Goal: Register for event/course

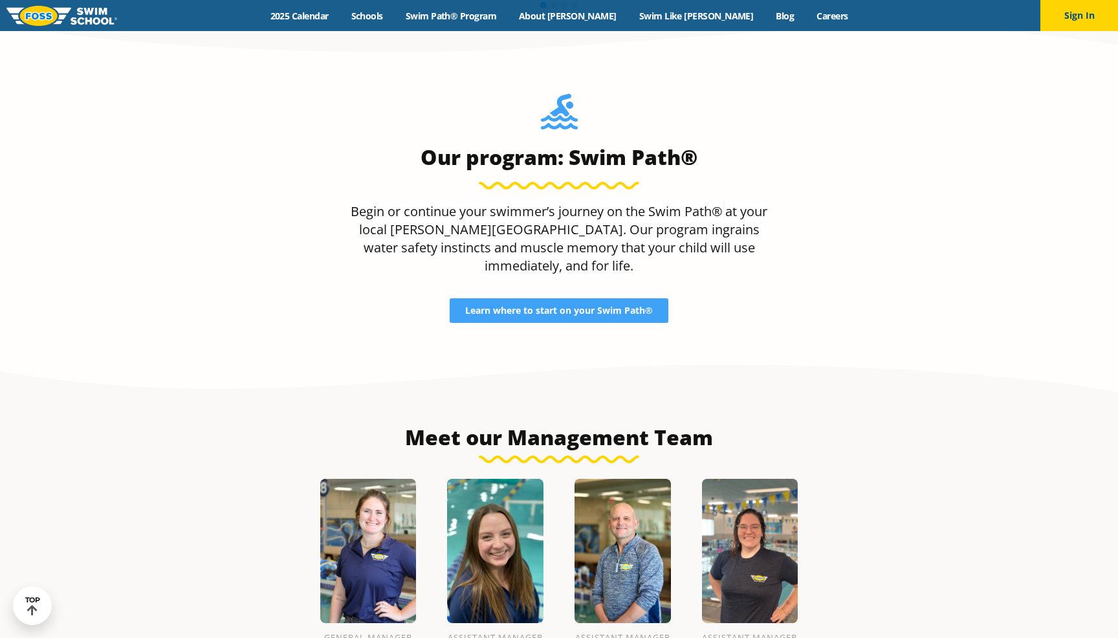
scroll to position [1290, 0]
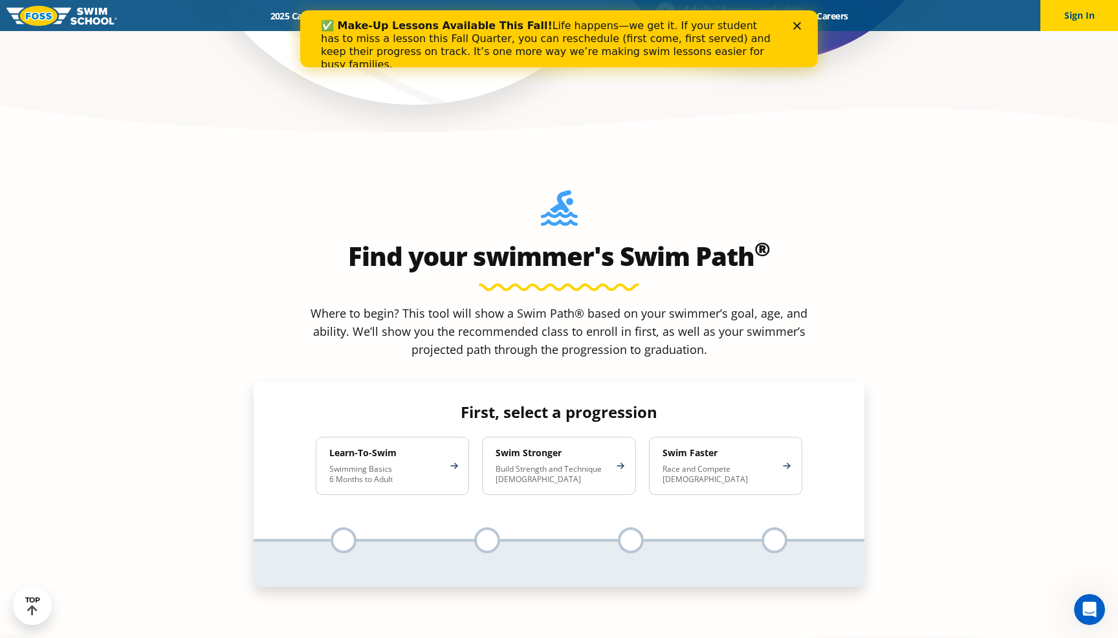
scroll to position [1129, 0]
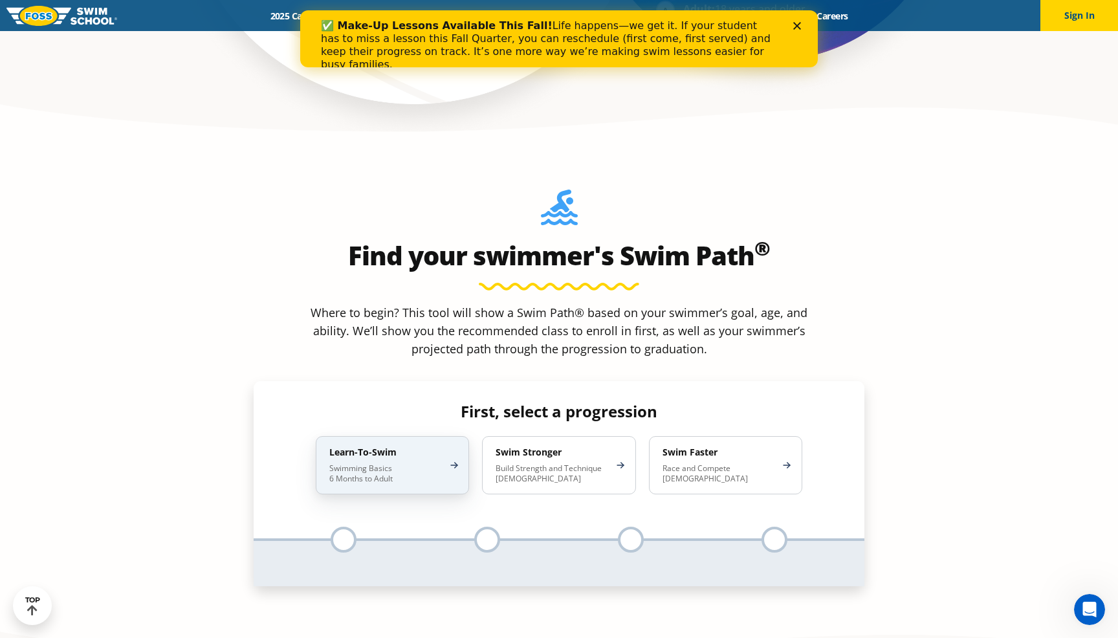
click at [355, 463] on p "Swimming Basics 6 Months to Adult" at bounding box center [385, 473] width 113 height 21
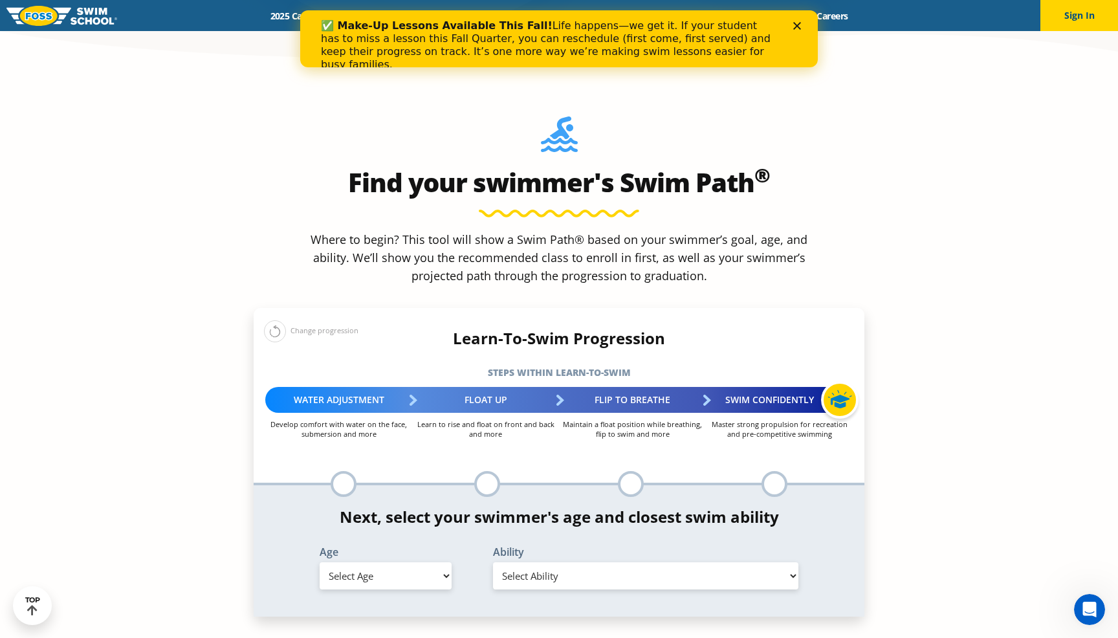
scroll to position [1223, 0]
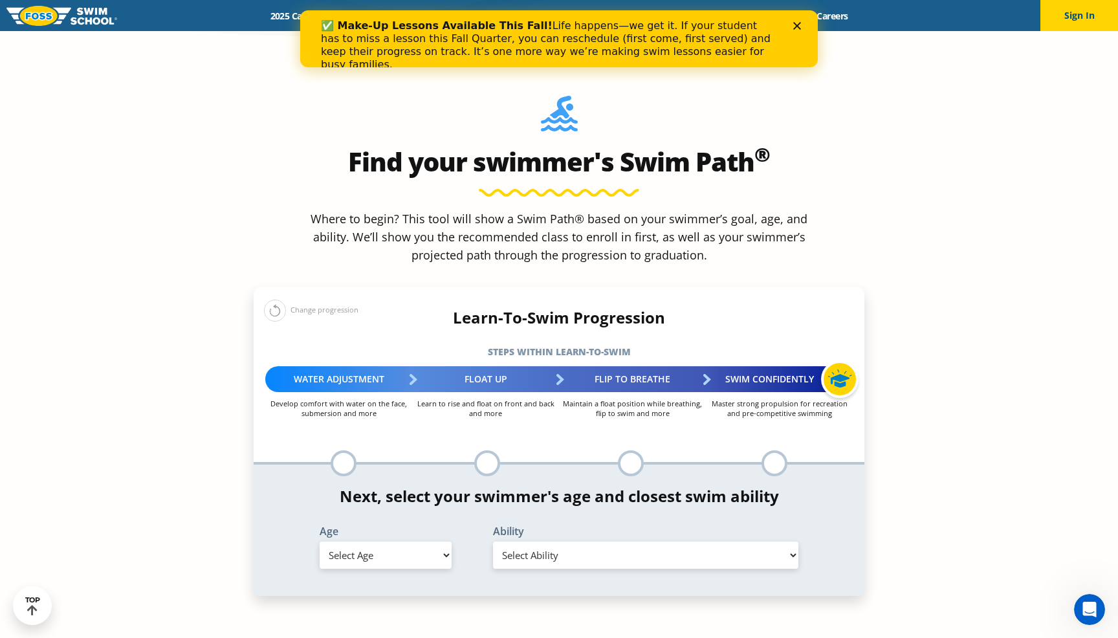
select select "5-years"
select select "5-years-uncomfortable-putting-face-in-the-water-andor-getting-water-on-ears-whi…"
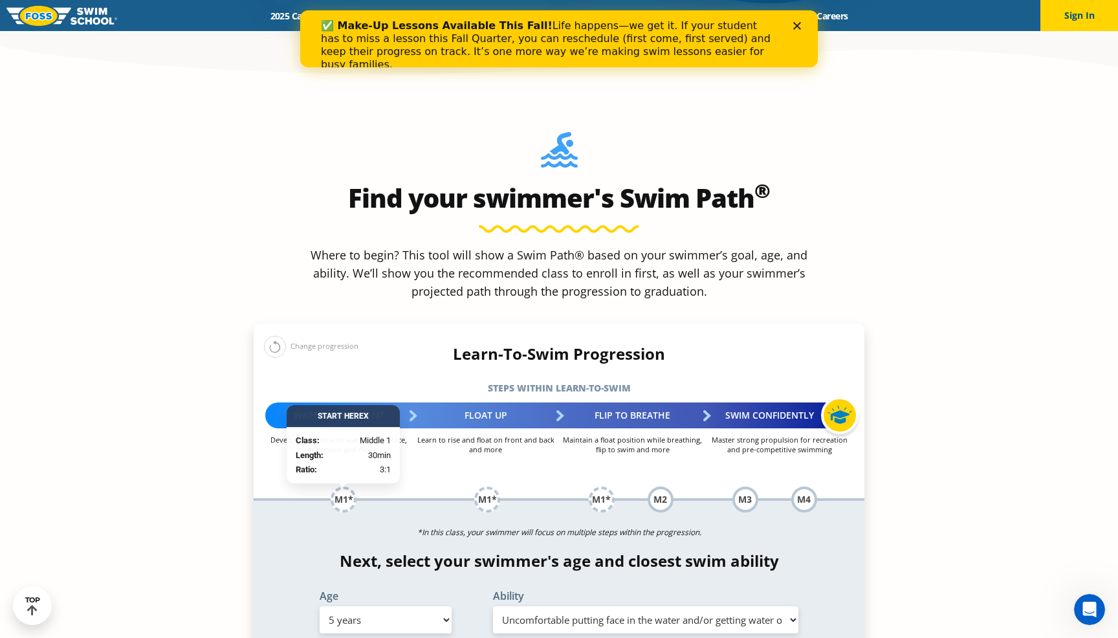
scroll to position [1186, 0]
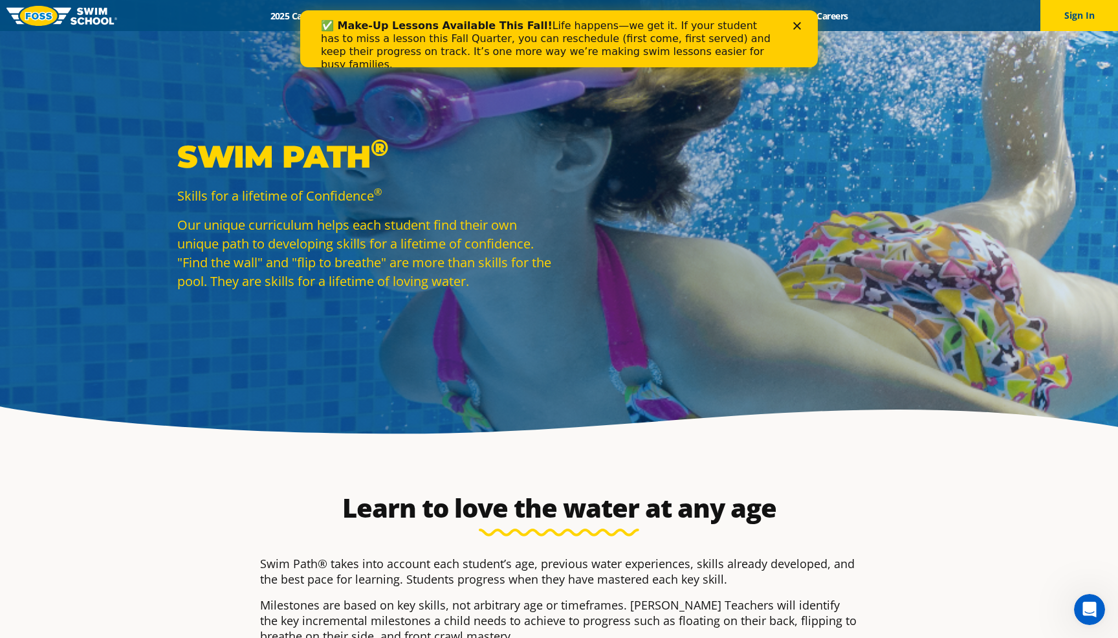
scroll to position [0, 0]
click at [800, 25] on icon "Close" at bounding box center [797, 26] width 8 height 8
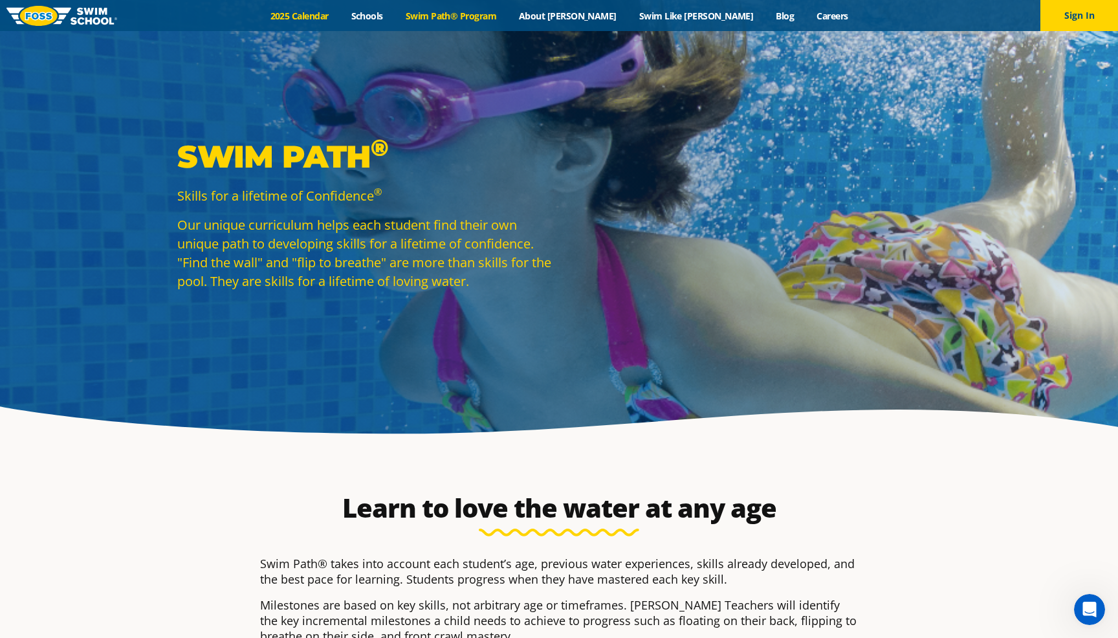
click at [337, 18] on link "2025 Calendar" at bounding box center [299, 16] width 81 height 12
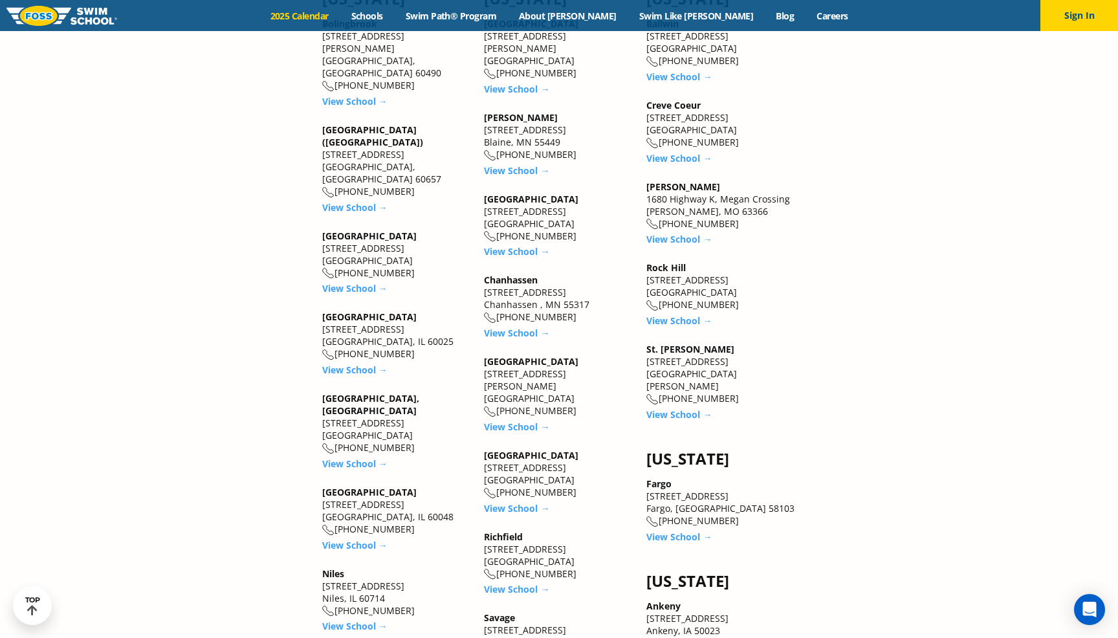
scroll to position [1771, 0]
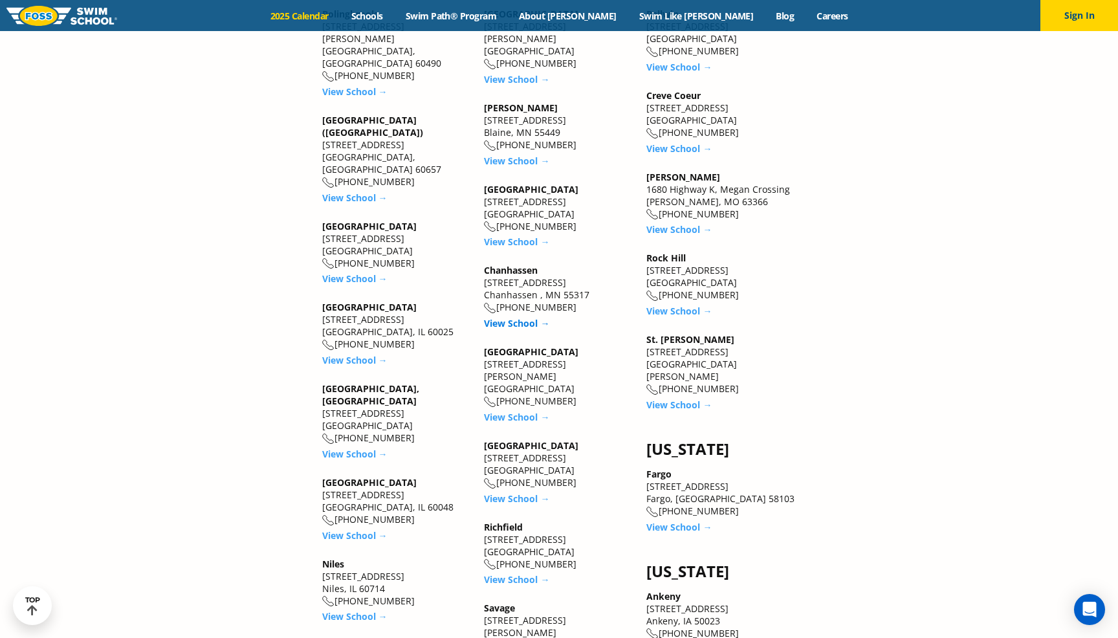
click at [505, 317] on link "View School →" at bounding box center [516, 323] width 65 height 12
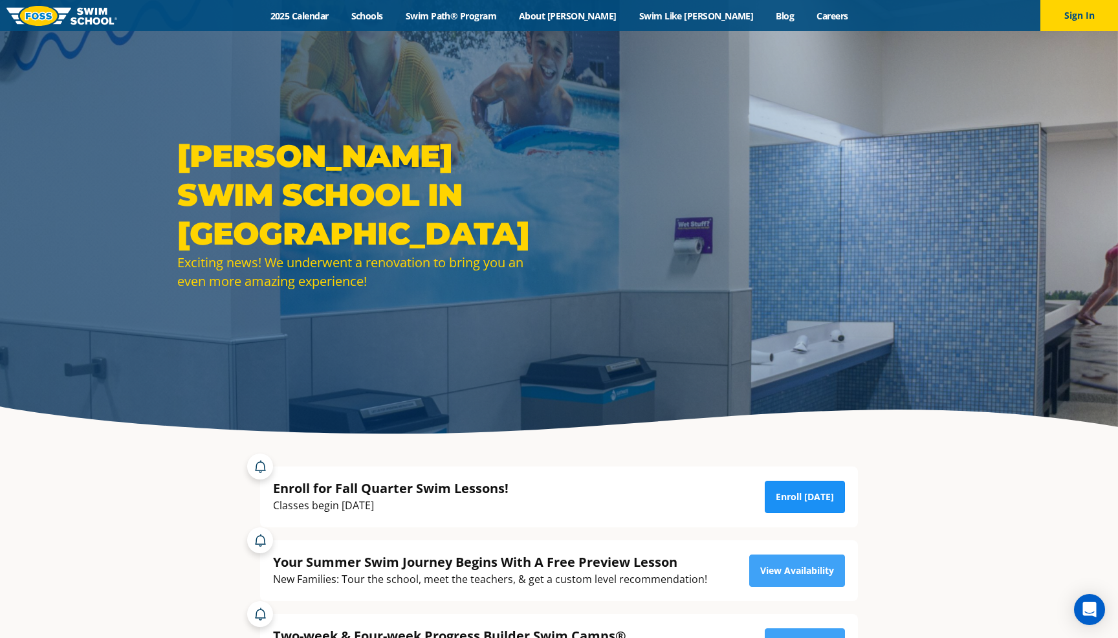
click at [800, 497] on link "Enroll Today" at bounding box center [805, 497] width 80 height 32
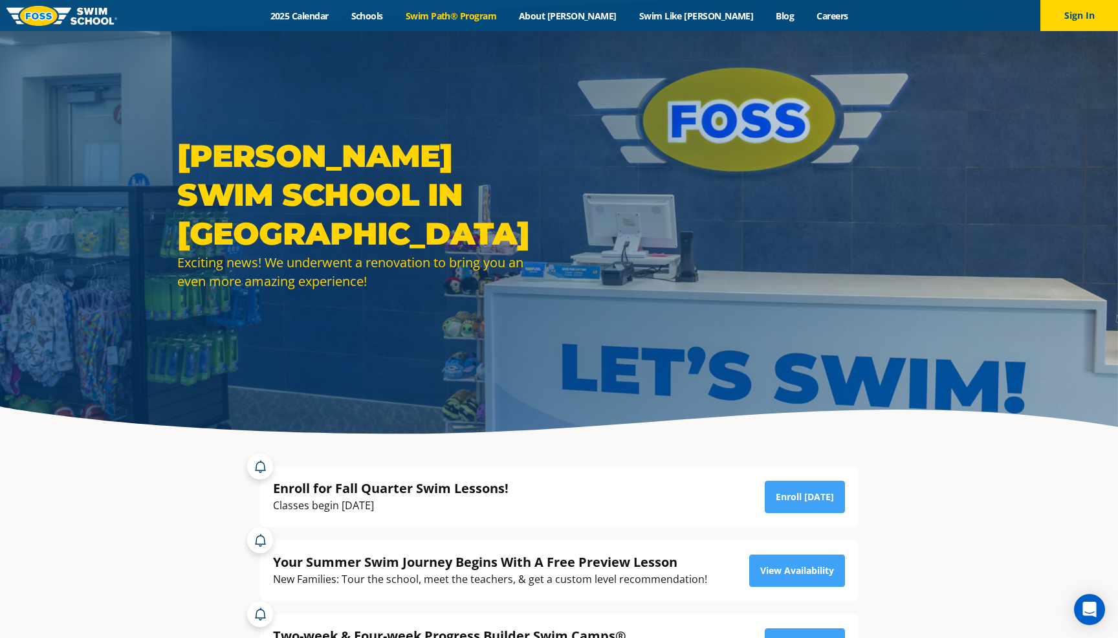
click at [507, 17] on link "Swim Path® Program" at bounding box center [450, 16] width 113 height 12
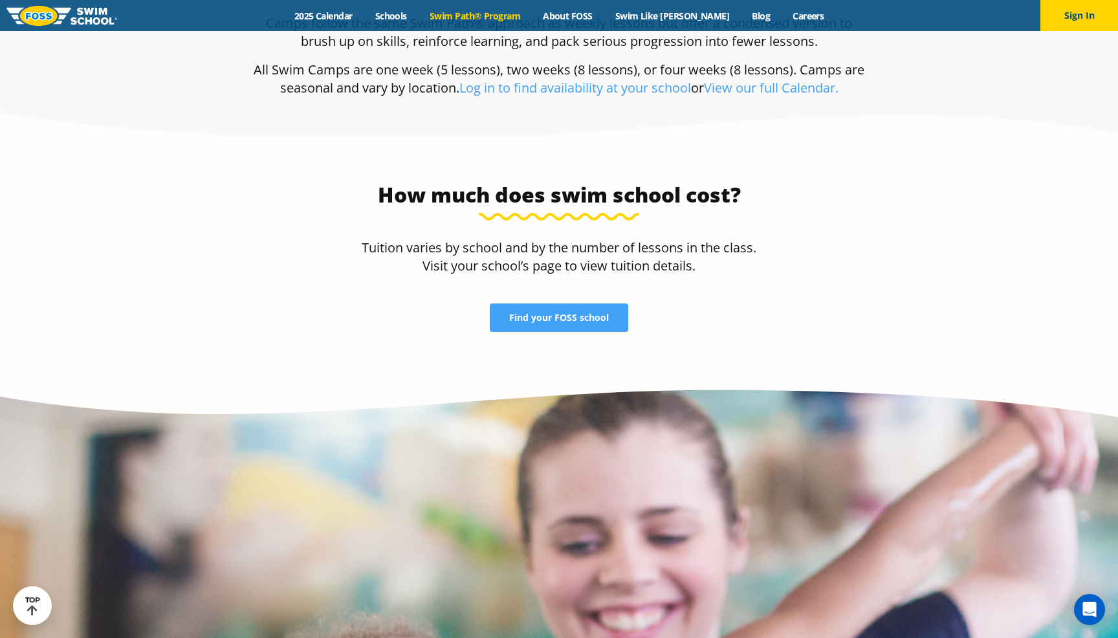
scroll to position [2754, 0]
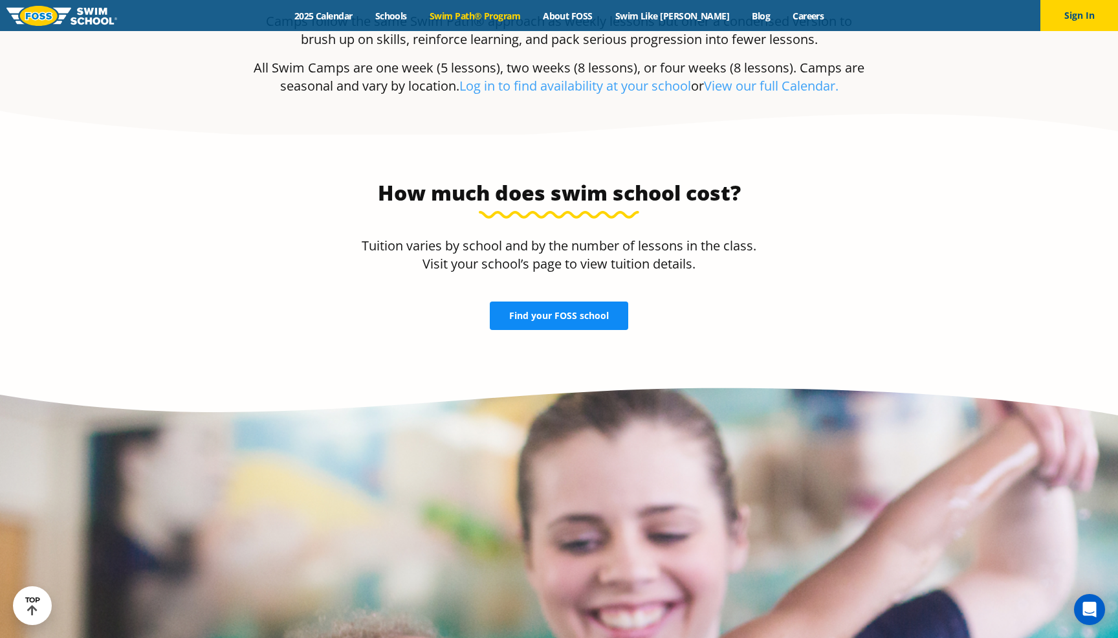
click at [537, 311] on span "Find your FOSS school" at bounding box center [559, 315] width 100 height 9
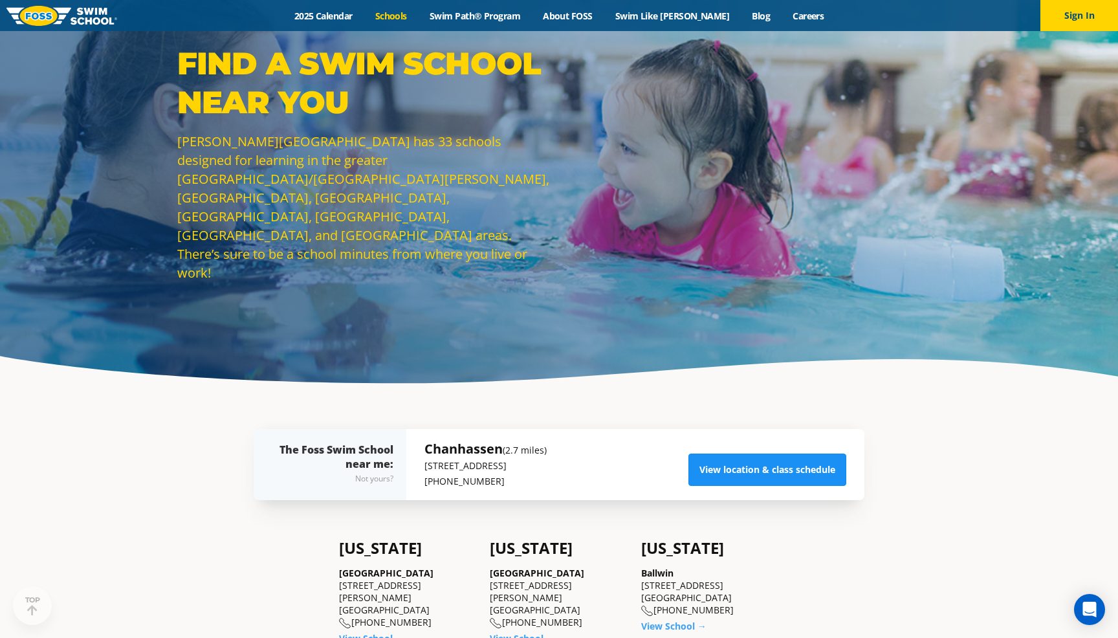
scroll to position [56, 0]
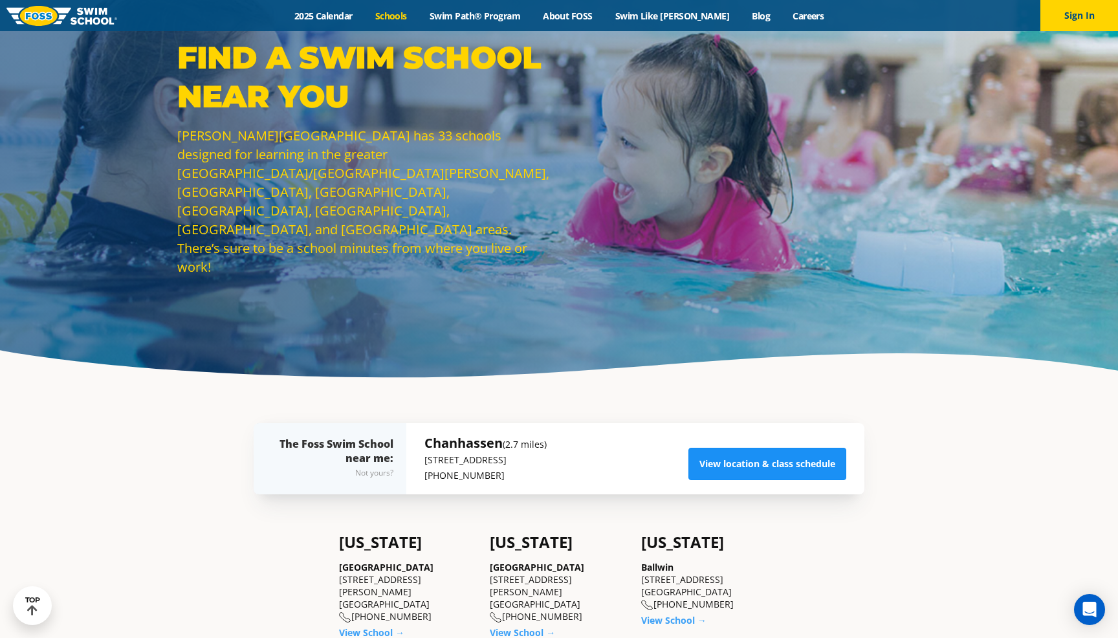
click at [786, 463] on link "View location & class schedule" at bounding box center [768, 464] width 158 height 32
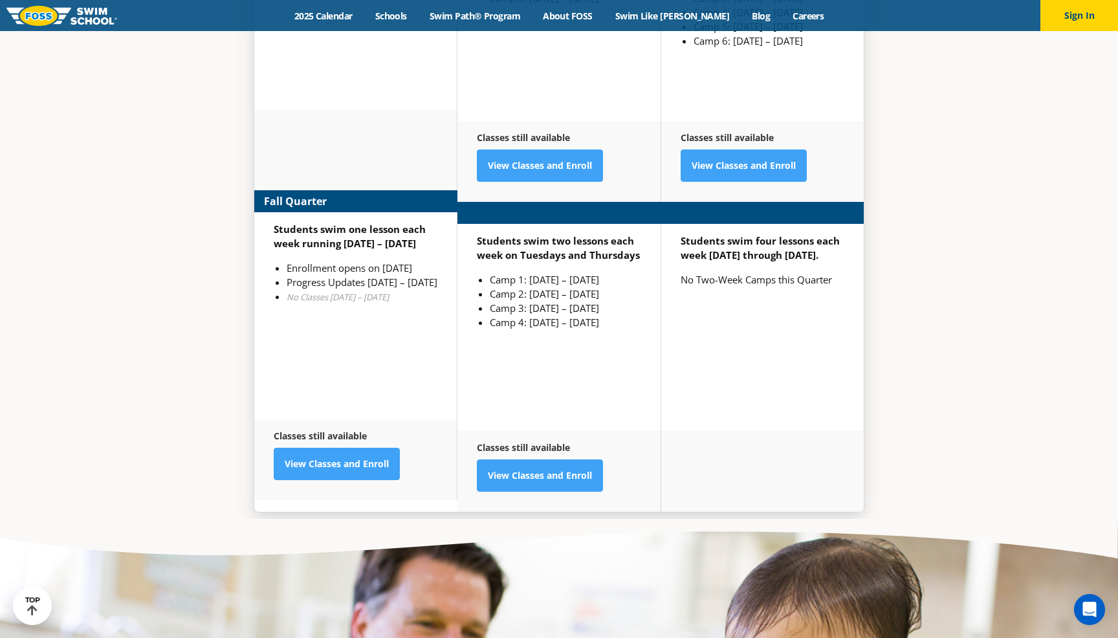
scroll to position [3467, 0]
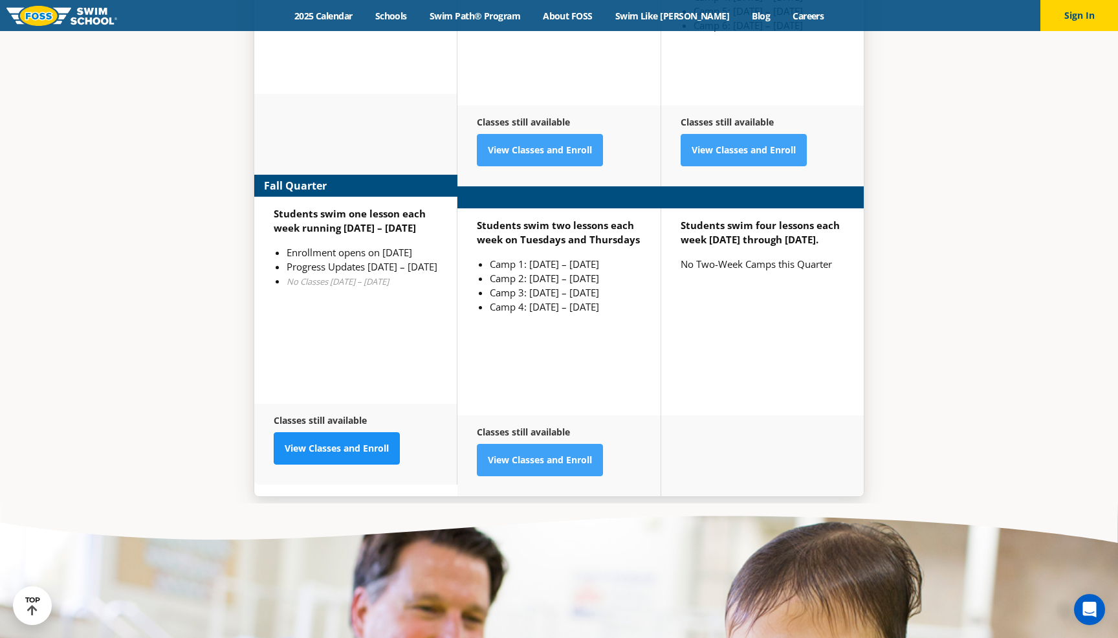
click at [342, 407] on div "Classes still available View Classes and Enroll" at bounding box center [355, 444] width 203 height 81
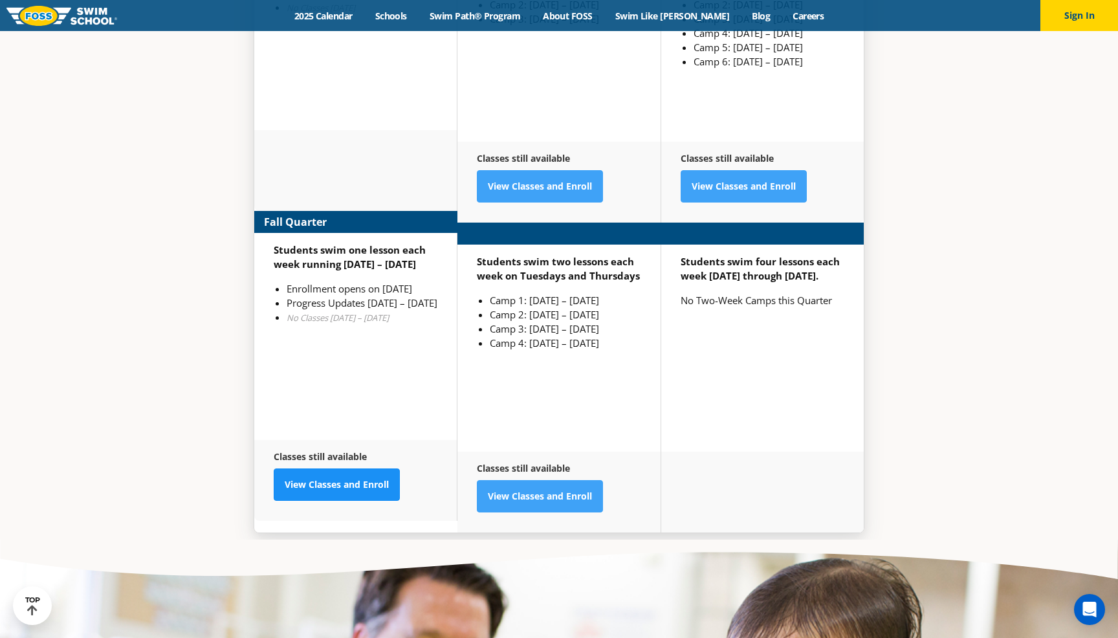
click at [328, 469] on link "View Classes and Enroll" at bounding box center [337, 485] width 126 height 32
